Goal: Browse casually

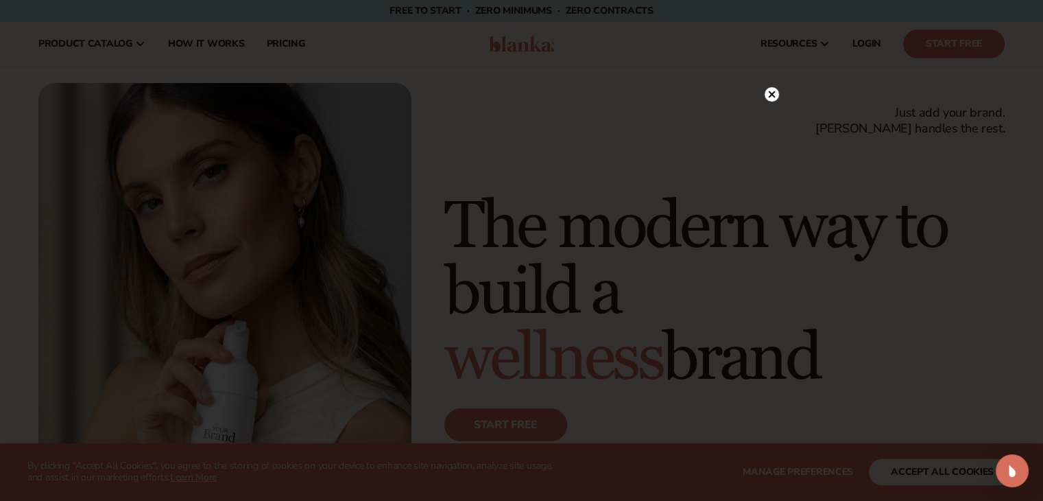
click at [769, 97] on icon at bounding box center [771, 94] width 7 height 7
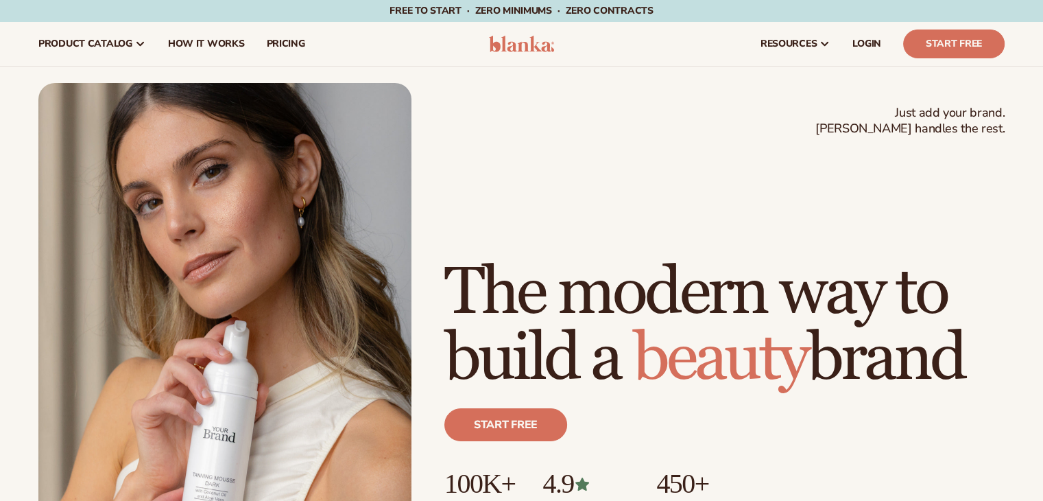
scroll to position [2, 0]
